Goal: Communication & Community: Answer question/provide support

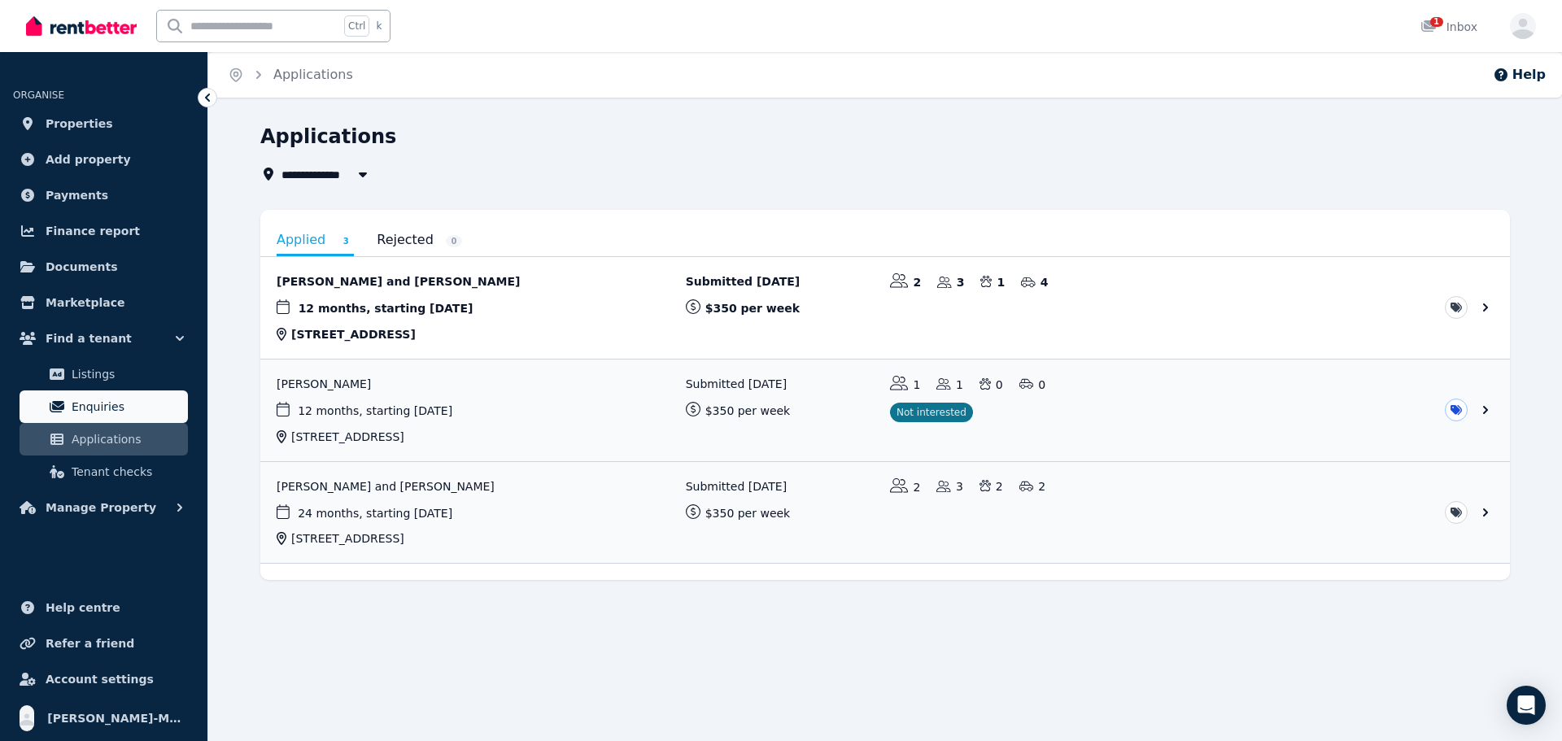
click at [121, 404] on span "Enquiries" at bounding box center [127, 407] width 110 height 20
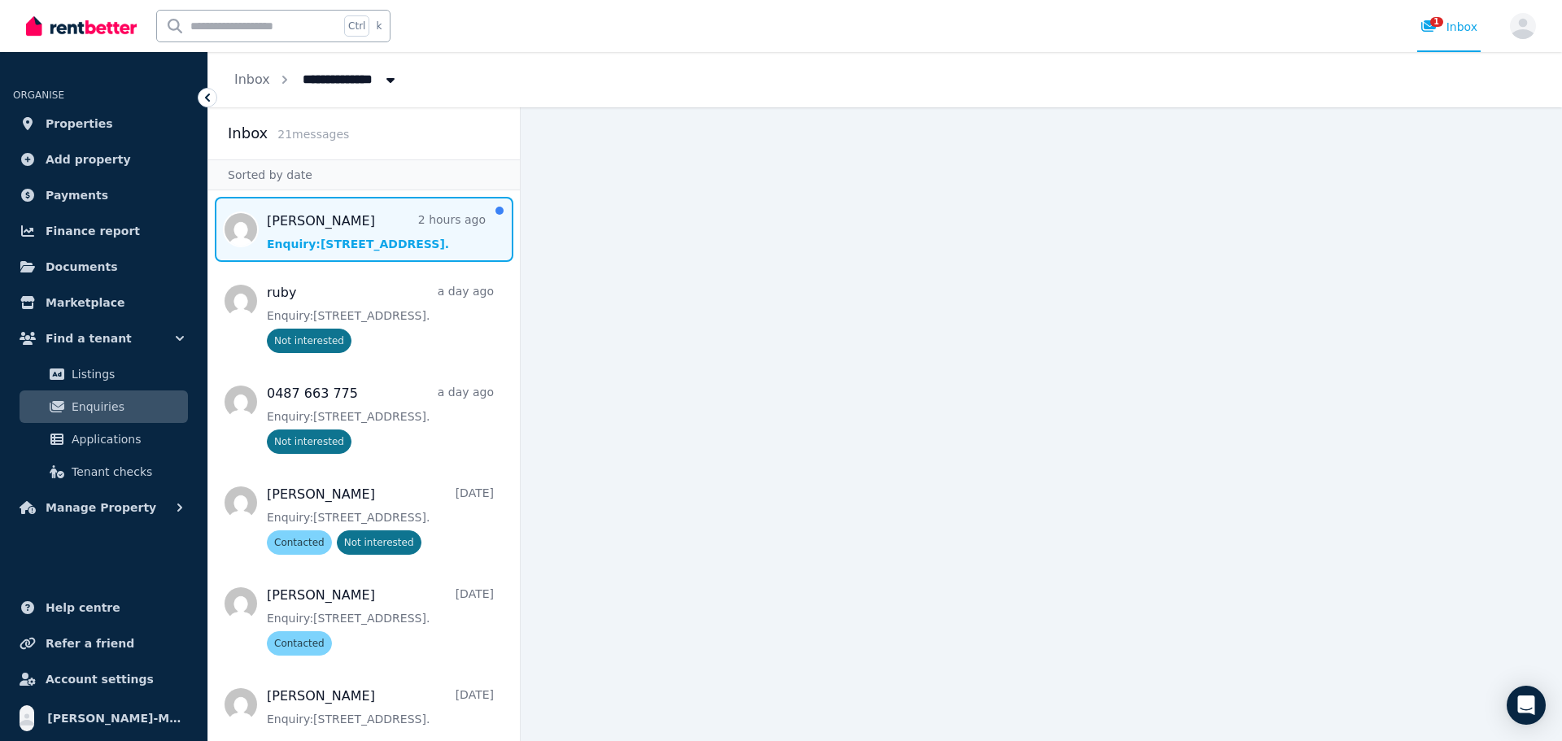
click at [406, 239] on span "Message list" at bounding box center [364, 229] width 312 height 65
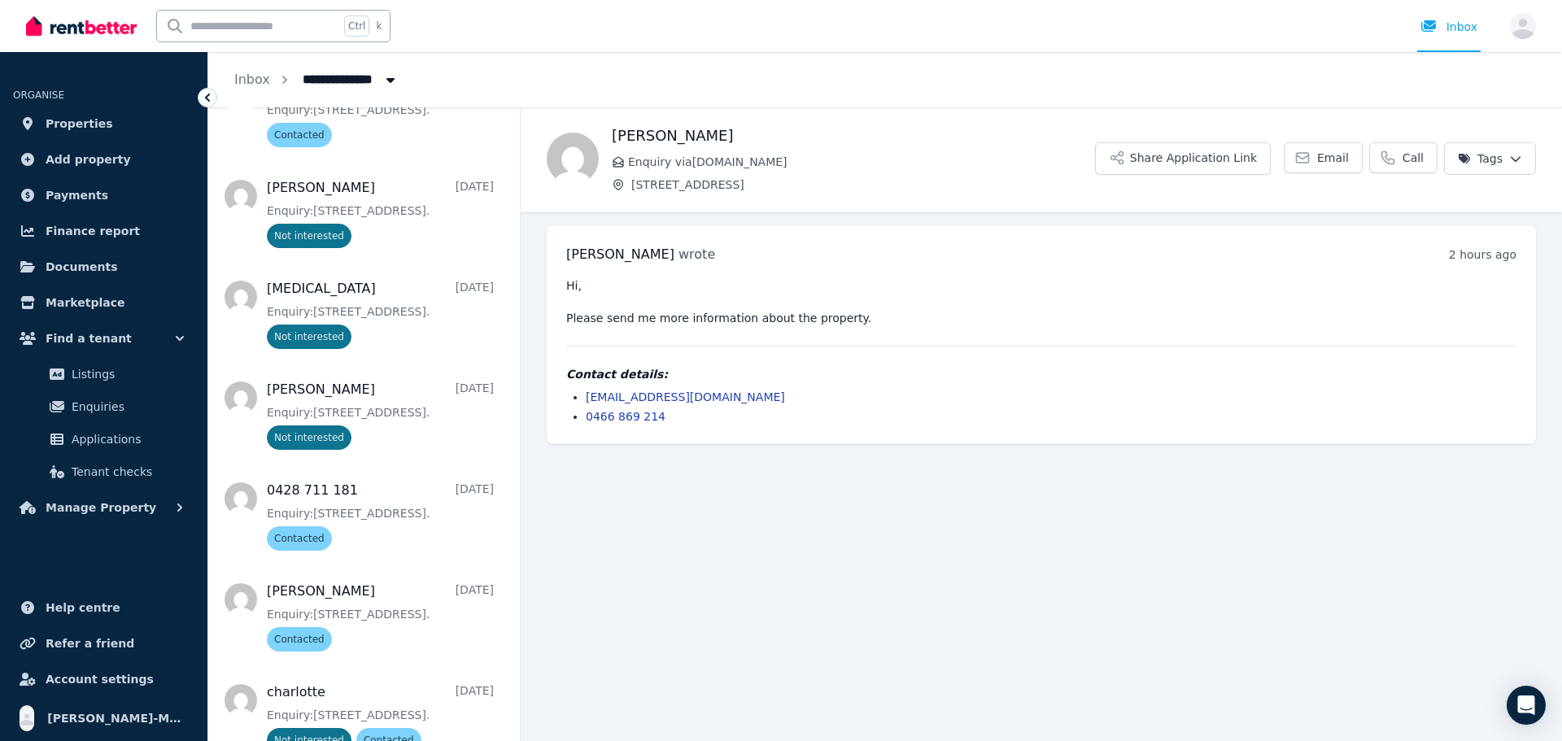
scroll to position [813, 0]
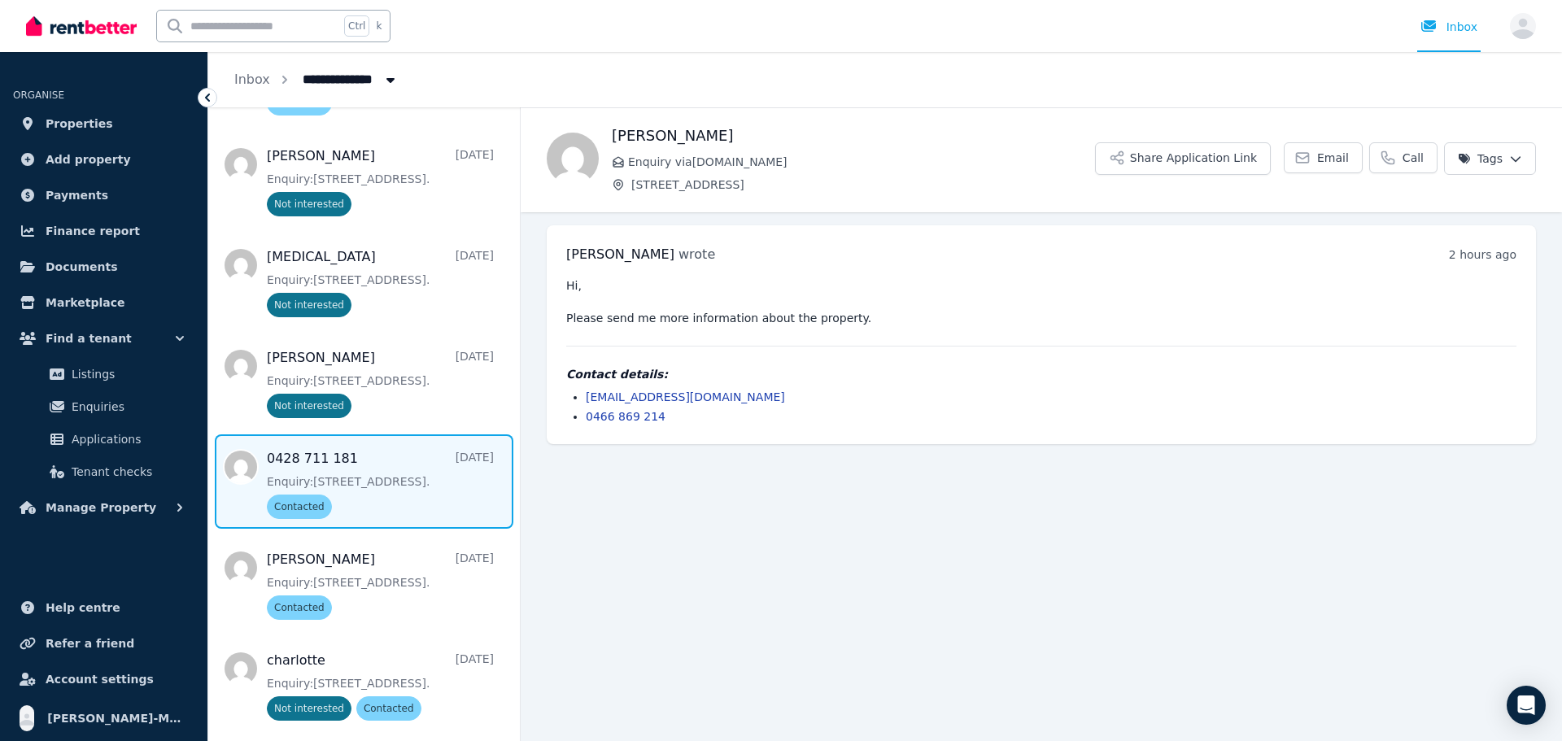
click at [428, 495] on span "Message list" at bounding box center [364, 481] width 312 height 94
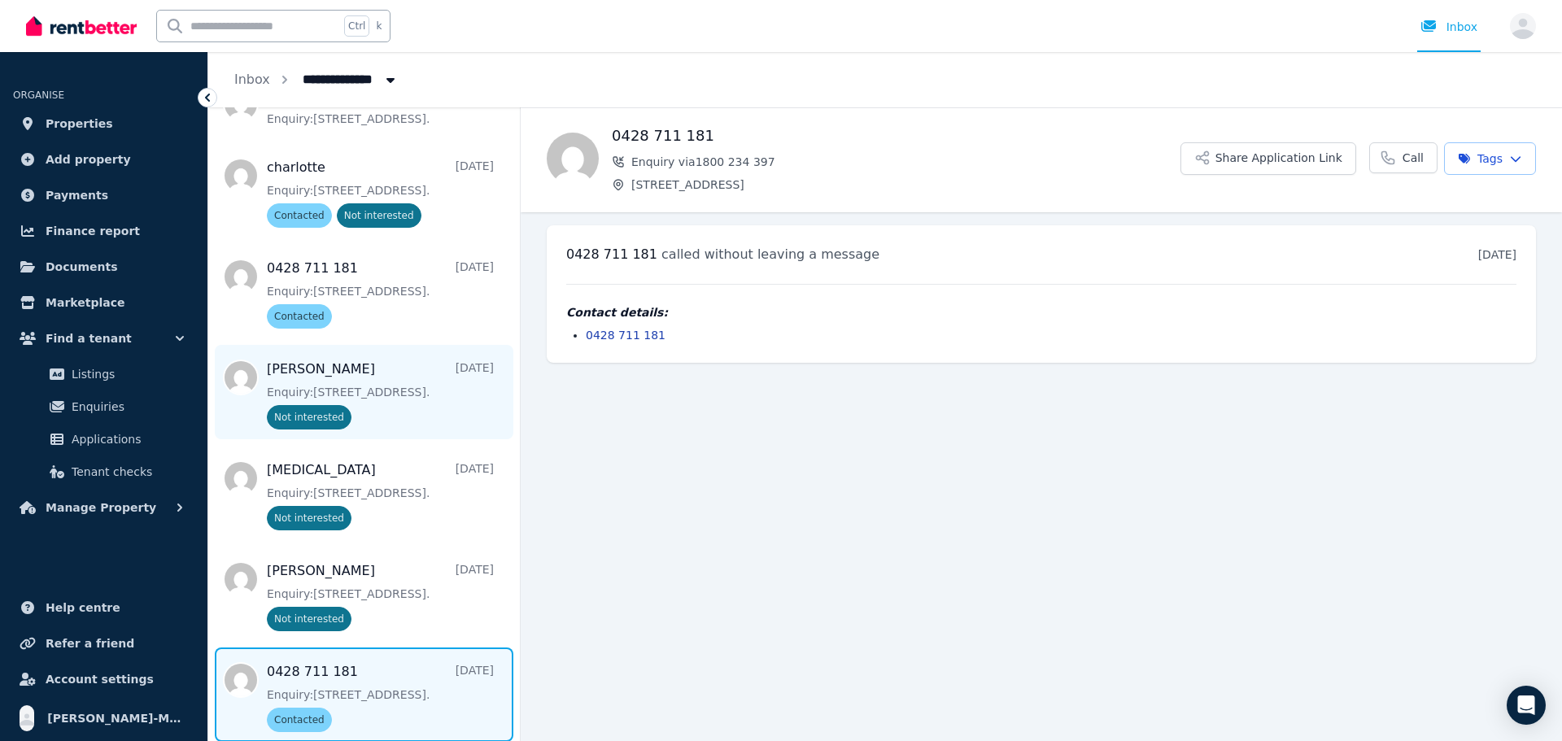
scroll to position [407, 0]
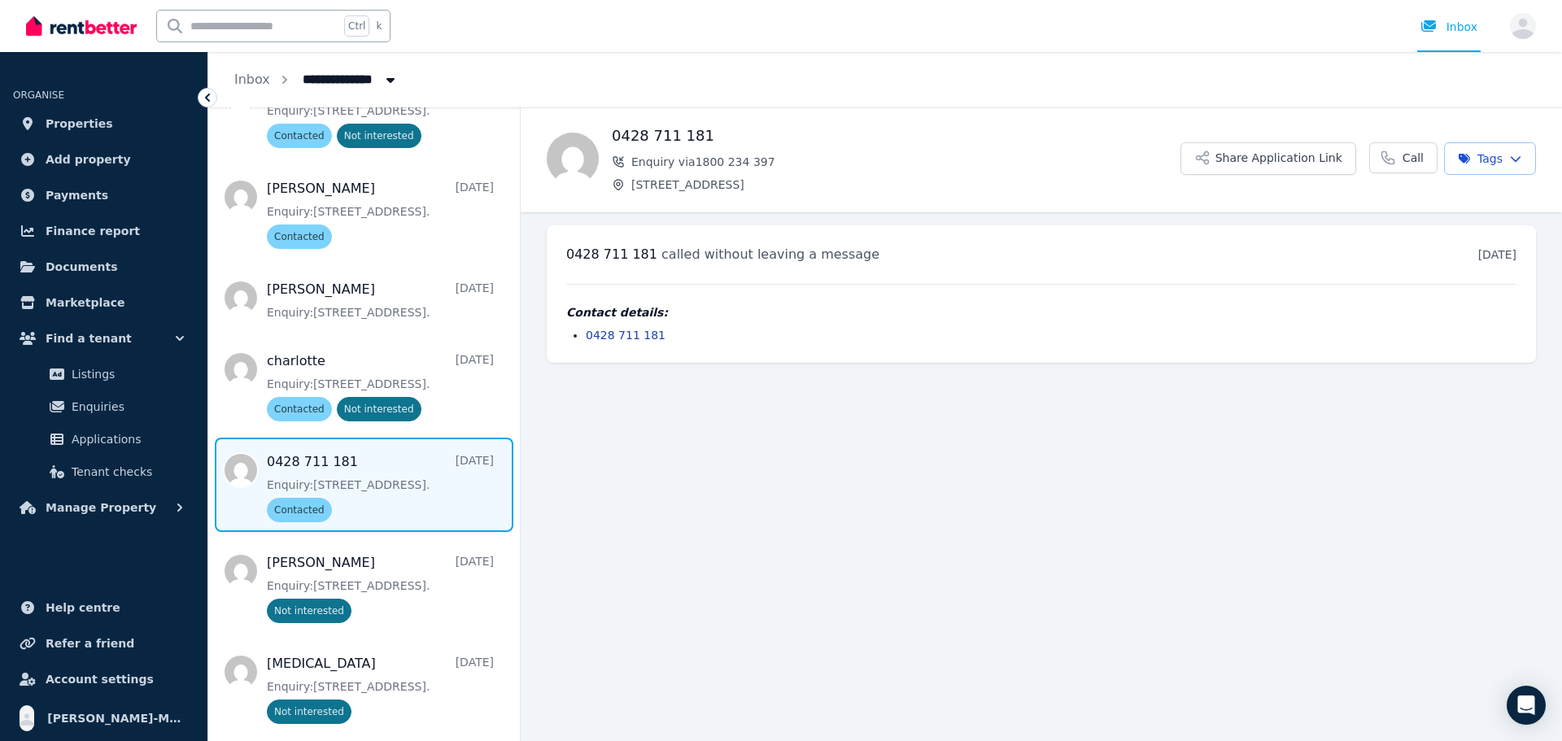
click at [412, 468] on span "Message list" at bounding box center [364, 485] width 312 height 94
